Goal: Task Accomplishment & Management: Complete application form

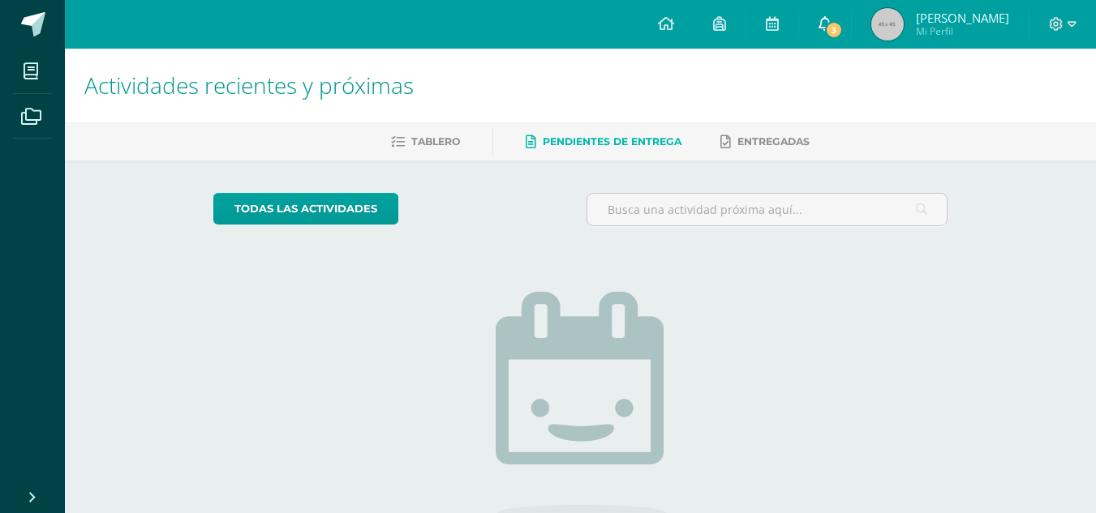
click at [843, 34] on span "3" at bounding box center [834, 30] width 18 height 18
click at [590, 144] on span "Pendientes de entrega" at bounding box center [612, 141] width 139 height 12
click at [751, 146] on span "Entregadas" at bounding box center [773, 141] width 72 height 12
click at [639, 133] on link "Pendientes de entrega" at bounding box center [604, 142] width 156 height 26
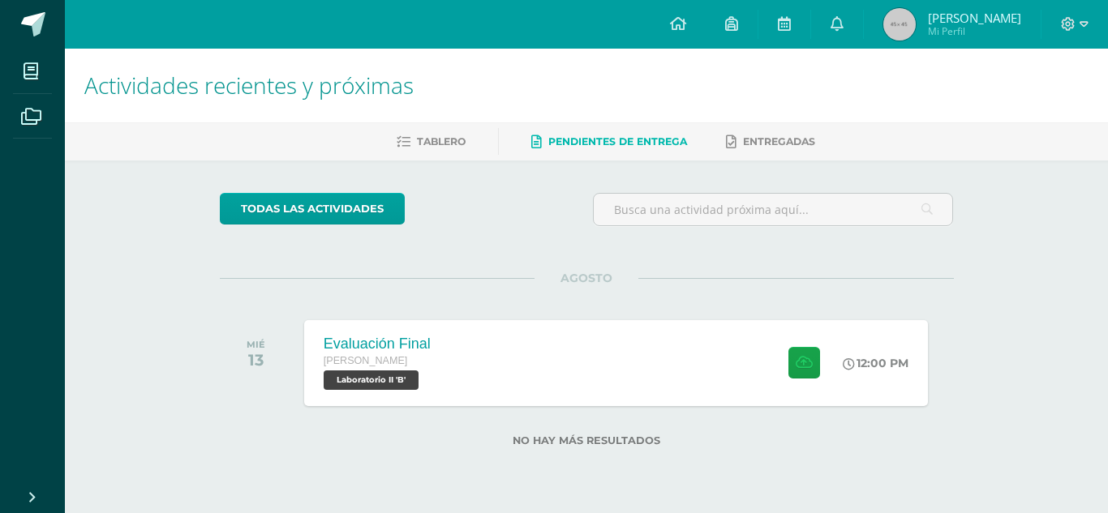
click at [975, 213] on div "todas las Actividades No tienes actividades Échale un vistazo a los demás perío…" at bounding box center [586, 330] width 799 height 338
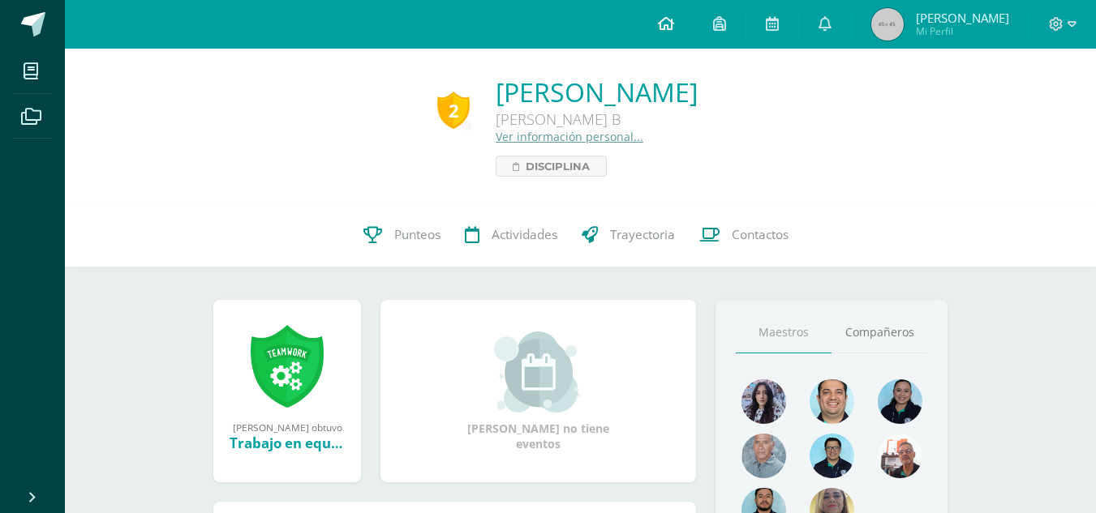
click at [693, 31] on link at bounding box center [665, 24] width 55 height 49
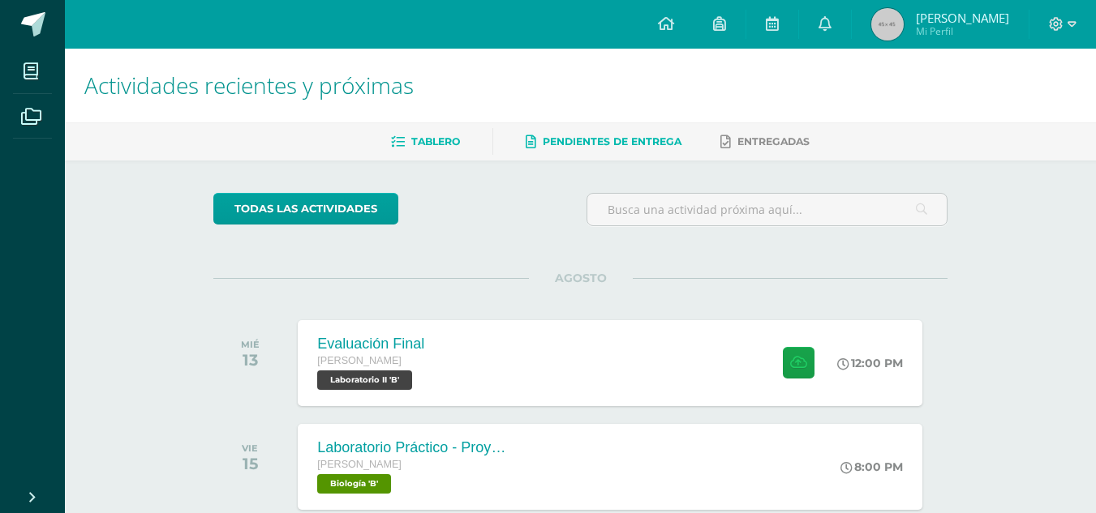
click at [622, 129] on link "Pendientes de entrega" at bounding box center [604, 142] width 156 height 26
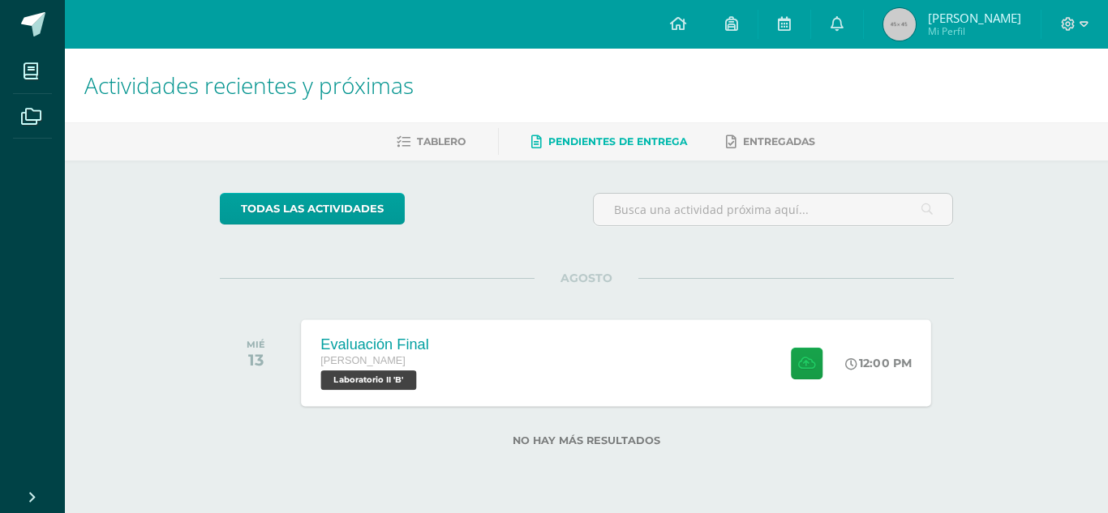
click at [662, 383] on div "Evaluación Final [PERSON_NAME] Laboratorio II 'B' 12:00 PM Evaluación Final Lab…" at bounding box center [616, 363] width 630 height 87
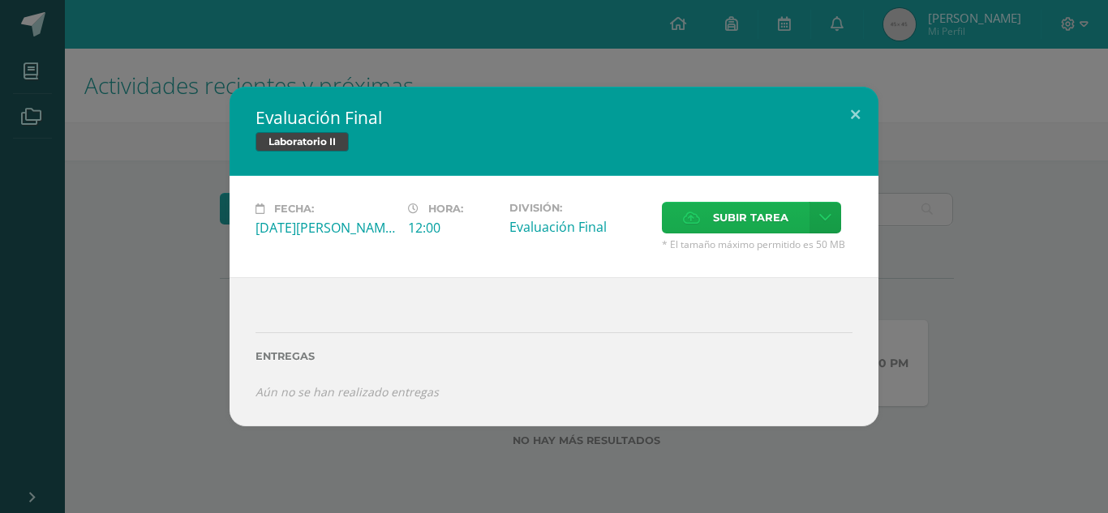
click at [732, 211] on span "Subir tarea" at bounding box center [750, 218] width 75 height 30
click at [0, 0] on input "Subir tarea" at bounding box center [0, 0] width 0 height 0
click at [754, 212] on span "Subir tarea" at bounding box center [750, 218] width 75 height 30
click at [0, 0] on input "Subir tarea" at bounding box center [0, 0] width 0 height 0
click at [826, 221] on icon at bounding box center [825, 218] width 12 height 14
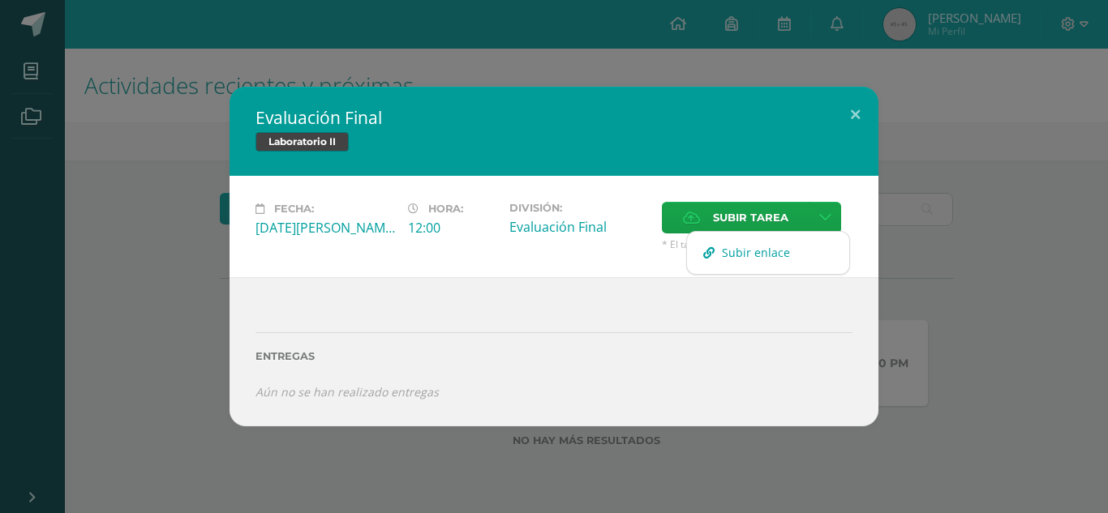
click at [739, 263] on link "Subir enlace" at bounding box center [768, 252] width 162 height 25
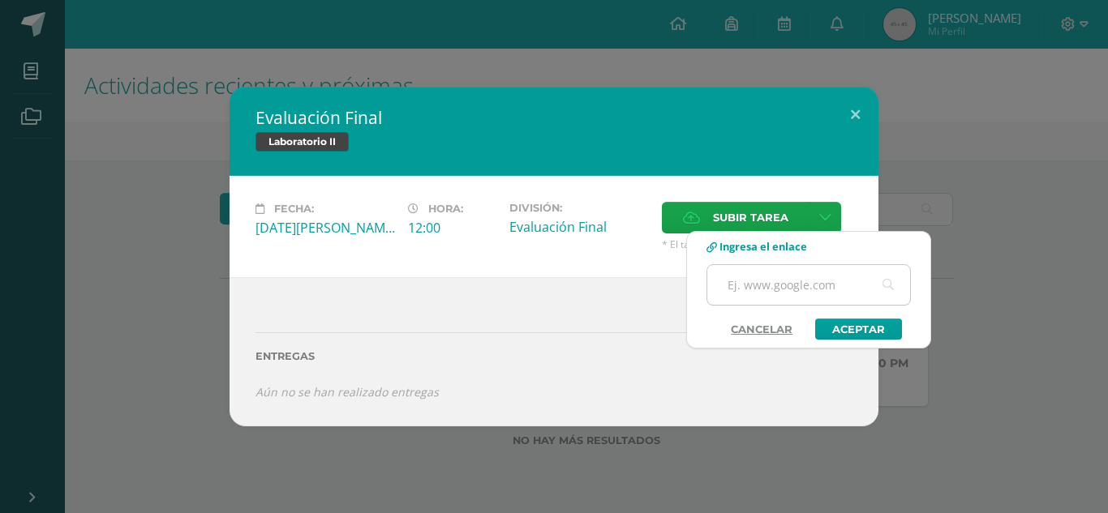
drag, startPoint x: 716, startPoint y: 264, endPoint x: 730, endPoint y: 283, distance: 23.9
click at [718, 264] on div "Ingresa el enlace Cancelar" at bounding box center [808, 290] width 243 height 100
click at [748, 298] on input "text" at bounding box center [808, 285] width 203 height 40
paste input "[URL]"
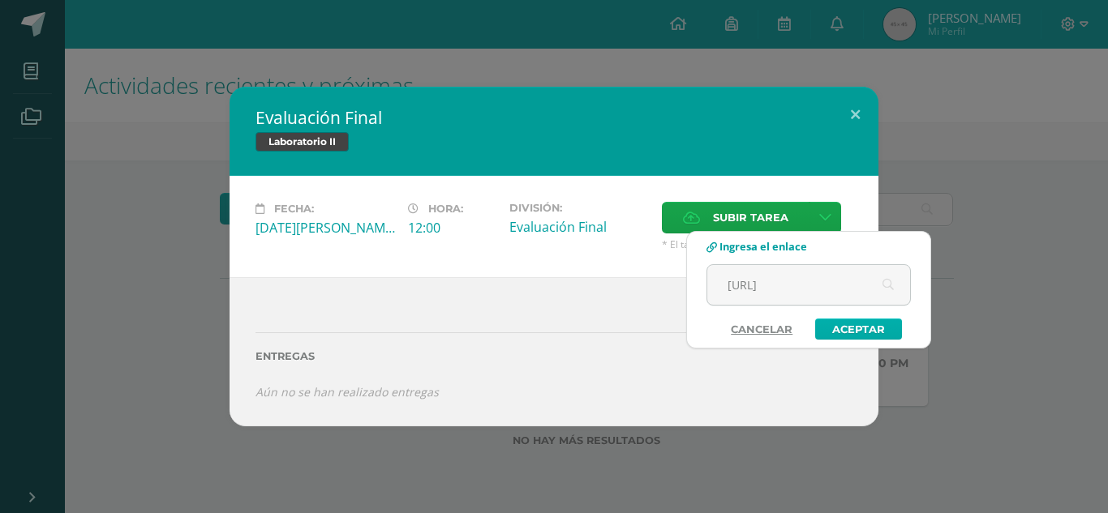
type input "[URL]"
click at [873, 335] on link "Aceptar" at bounding box center [858, 329] width 87 height 21
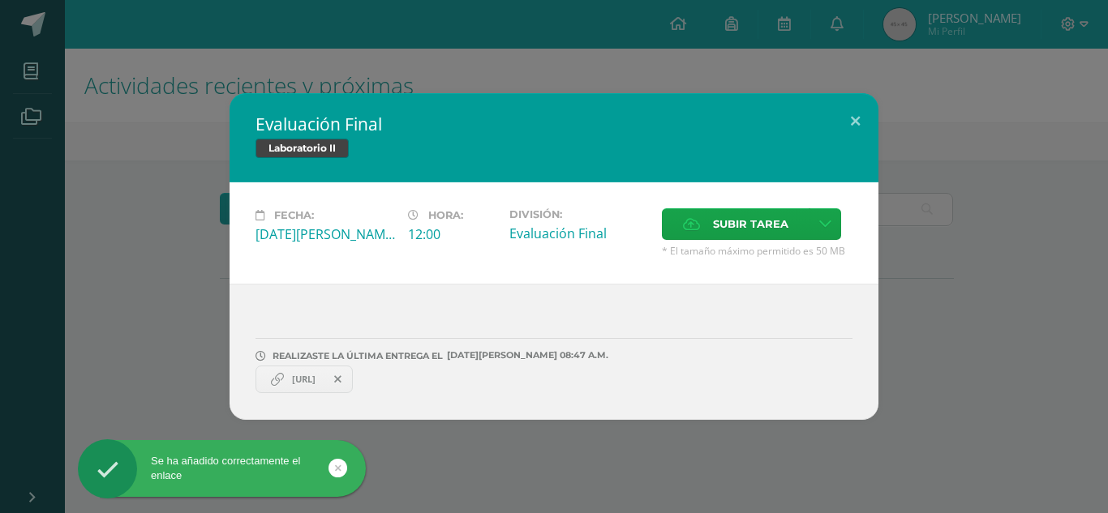
click at [349, 387] on link "[URL]" at bounding box center [303, 380] width 97 height 28
click at [324, 383] on span "[URL]" at bounding box center [304, 379] width 40 height 13
click at [324, 380] on span "[URL]" at bounding box center [304, 379] width 40 height 13
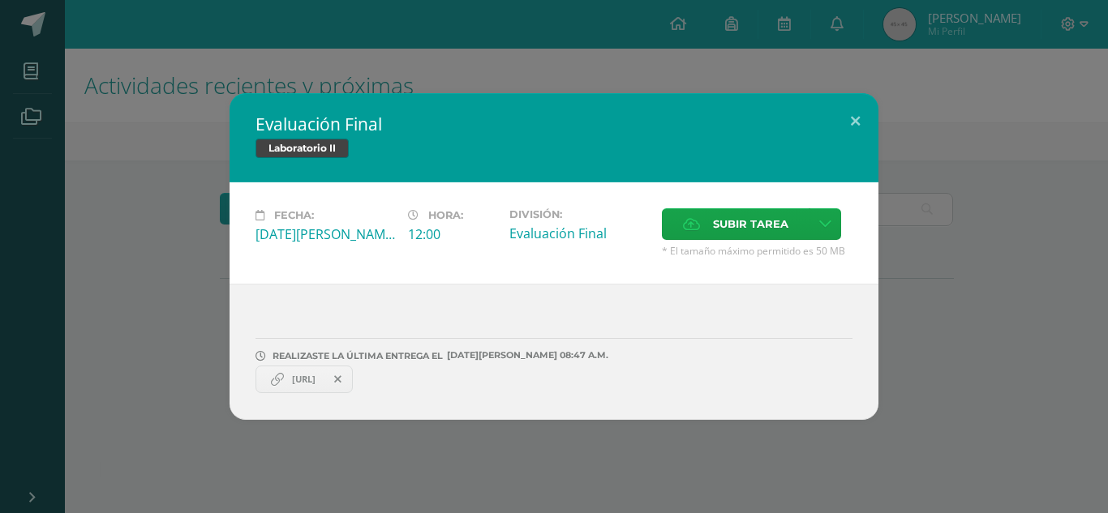
click at [324, 379] on span "[URL]" at bounding box center [304, 379] width 40 height 13
click at [341, 377] on icon at bounding box center [337, 379] width 7 height 11
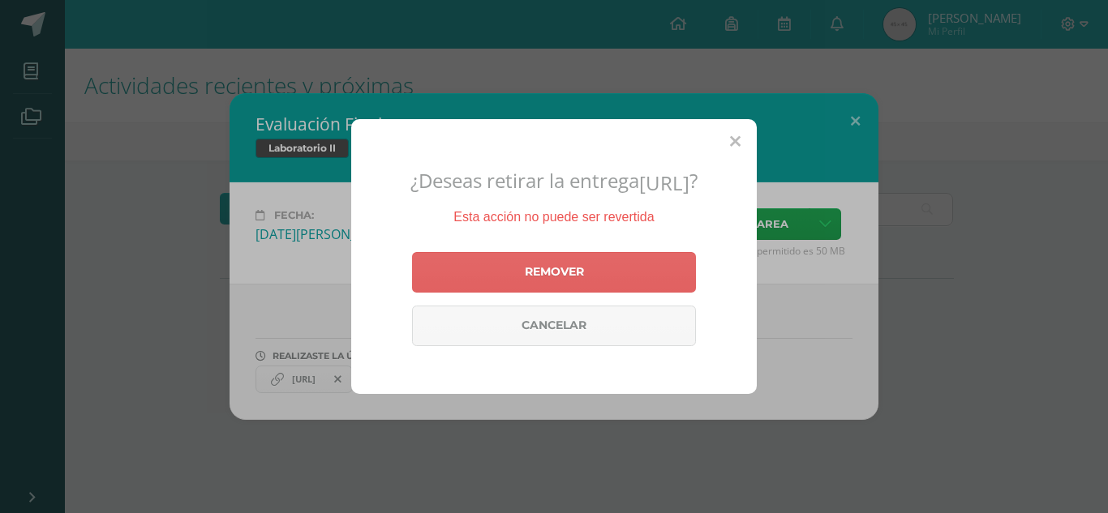
click at [382, 415] on div "¿Deseas retirar la entrega [URL] ? Esta acción no puede ser revertida Remover C…" at bounding box center [554, 256] width 1108 height 513
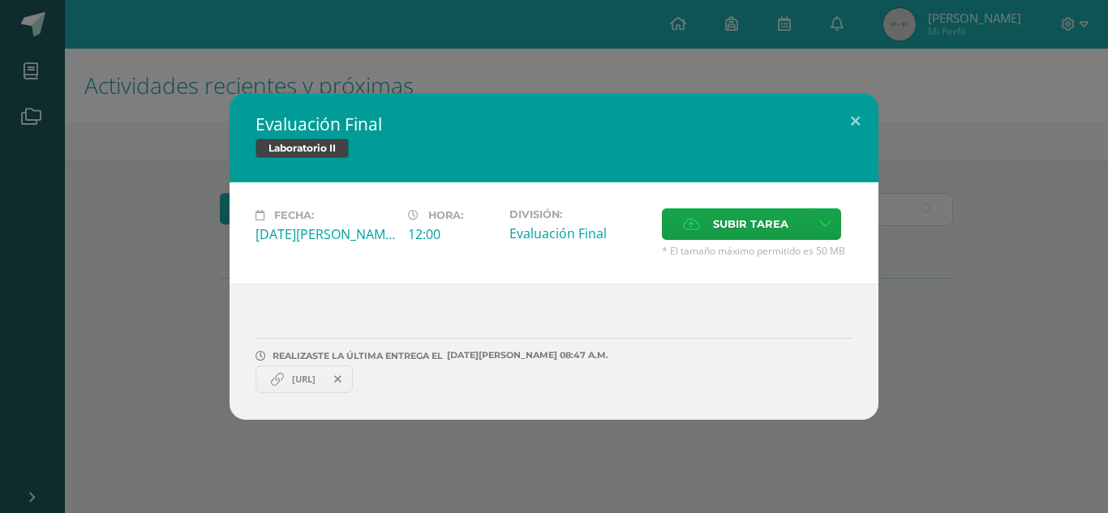
click at [353, 390] on link "[URL]" at bounding box center [303, 380] width 97 height 28
click at [324, 381] on span "[URL]" at bounding box center [304, 379] width 40 height 13
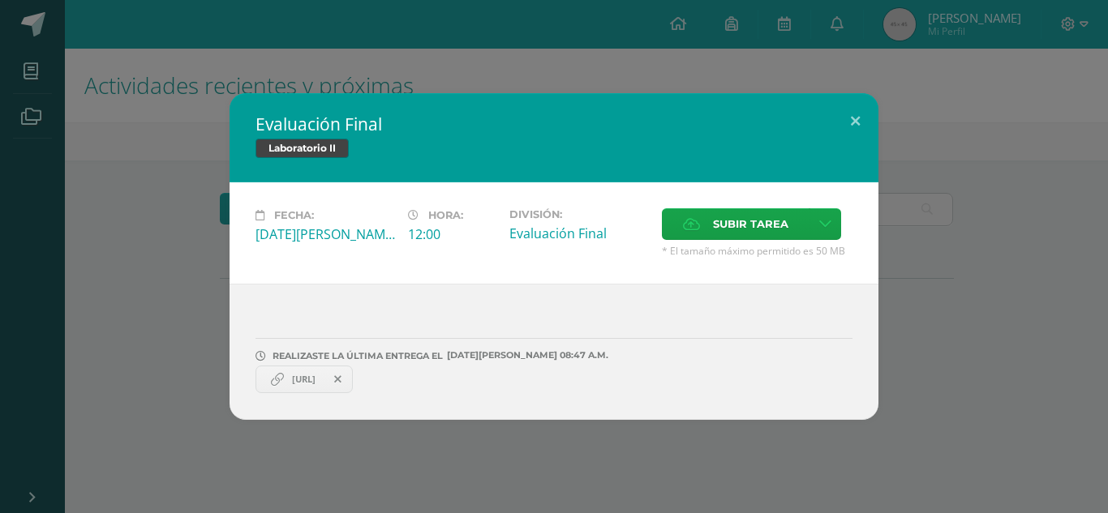
click at [352, 380] on span at bounding box center [338, 380] width 28 height 18
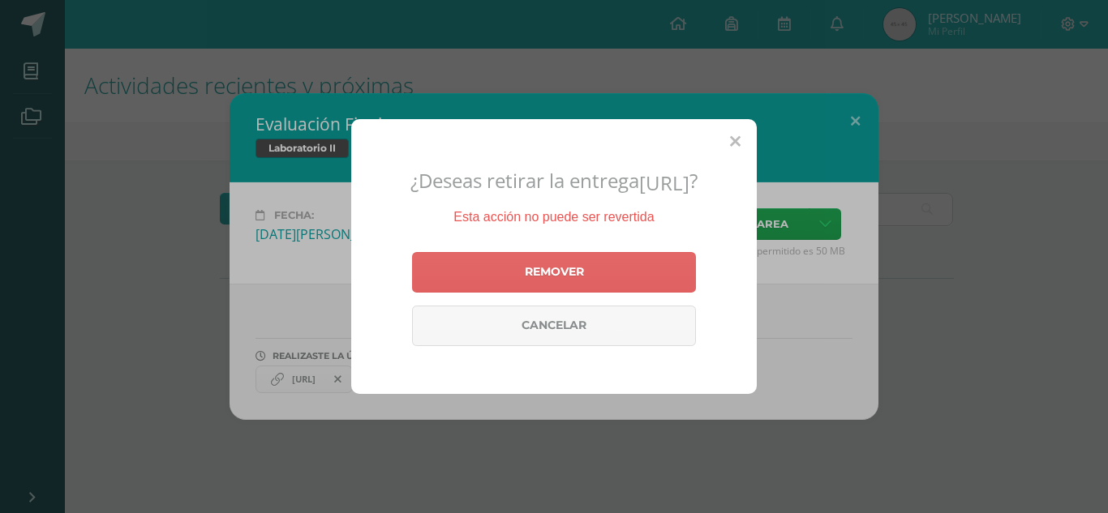
click at [754, 121] on div "¿Deseas retirar la entrega [URL] ? Esta acción no puede ser revertida Remover C…" at bounding box center [554, 256] width 406 height 275
click at [744, 127] on div "¿Deseas retirar la entrega [URL] ? Esta acción no puede ser revertida Remover C…" at bounding box center [554, 256] width 406 height 275
click at [729, 125] on div "¿Deseas retirar la entrega [URL] ? Esta acción no puede ser revertida Remover C…" at bounding box center [554, 256] width 406 height 275
click at [740, 134] on icon at bounding box center [735, 142] width 11 height 17
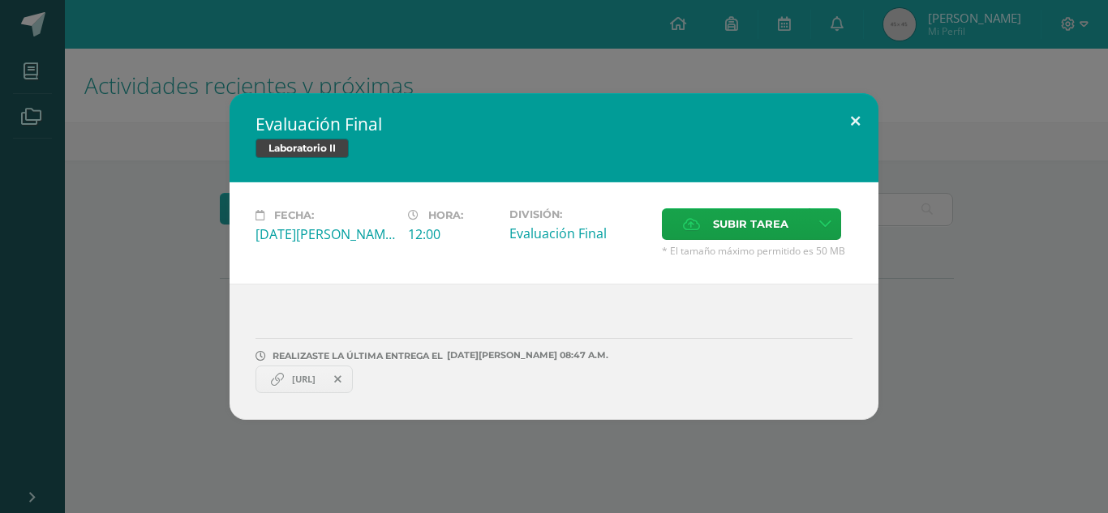
click at [844, 130] on button at bounding box center [855, 120] width 46 height 55
